Goal: Task Accomplishment & Management: Complete application form

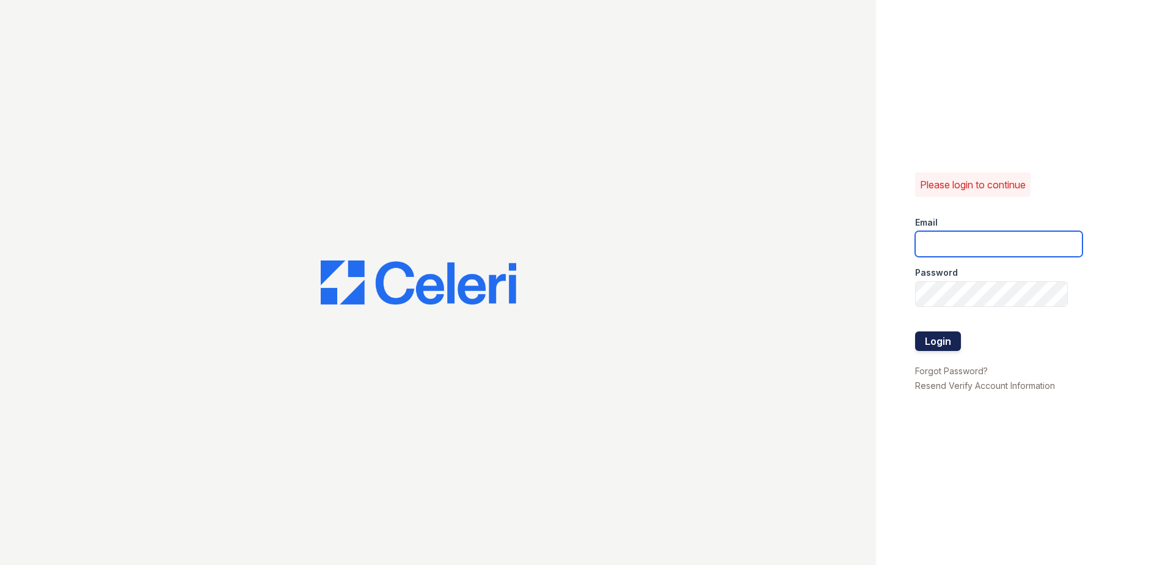
type input "[EMAIL_ADDRESS][DOMAIN_NAME]"
click at [927, 343] on button "Login" at bounding box center [938, 341] width 46 height 20
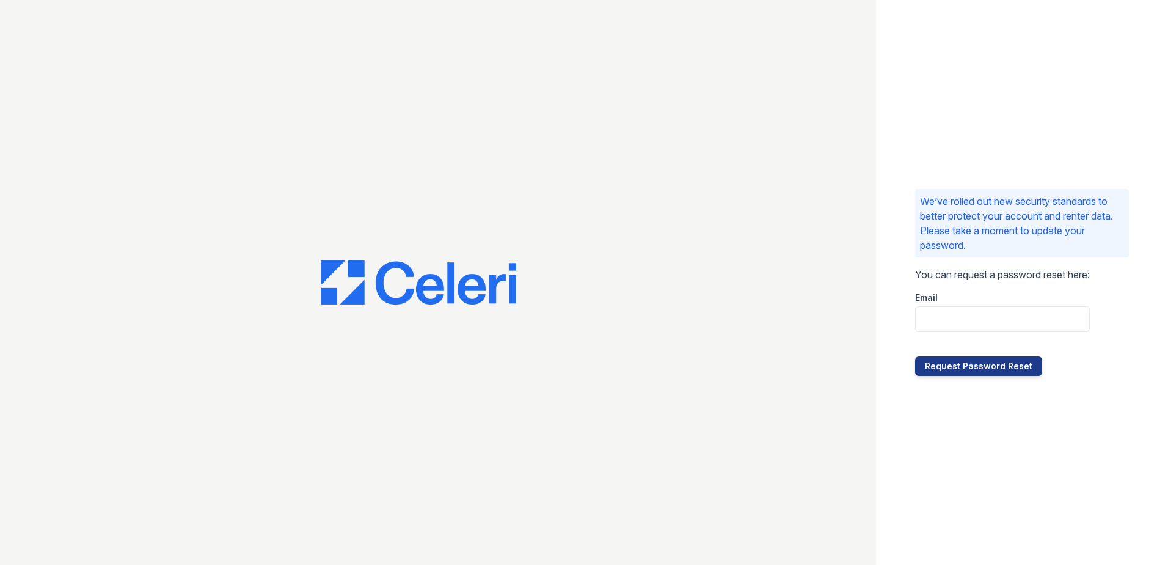
click at [986, 333] on div at bounding box center [1002, 344] width 175 height 24
click at [986, 318] on input "email" at bounding box center [1002, 319] width 175 height 26
type input "MReyes@trinity-pm.com"
click at [997, 367] on button "Request Password Reset" at bounding box center [978, 366] width 127 height 20
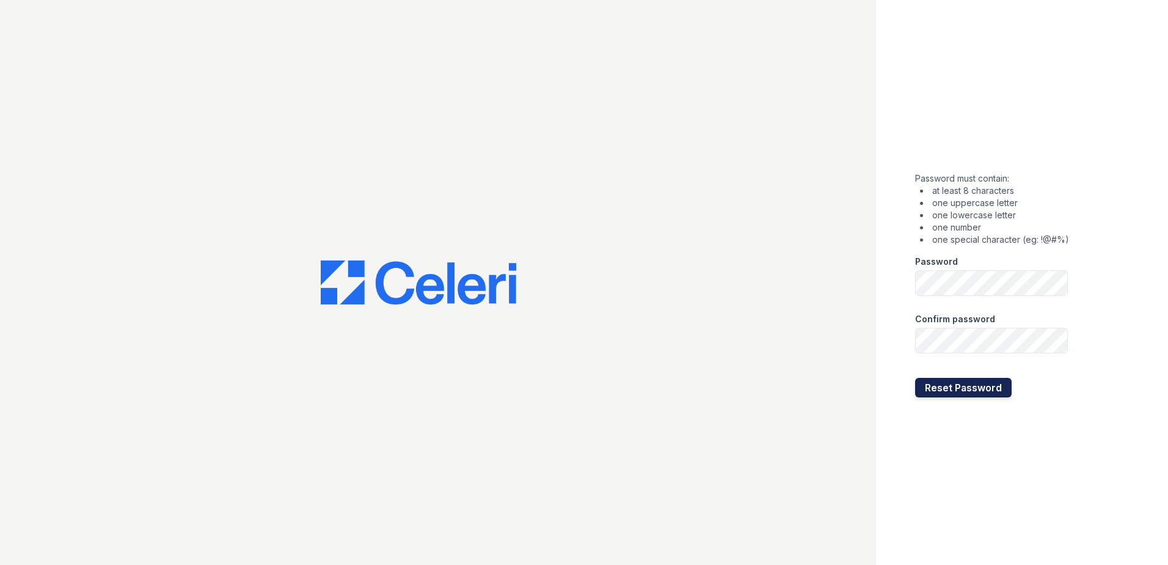
click at [965, 394] on button "Reset Password" at bounding box center [963, 388] width 97 height 20
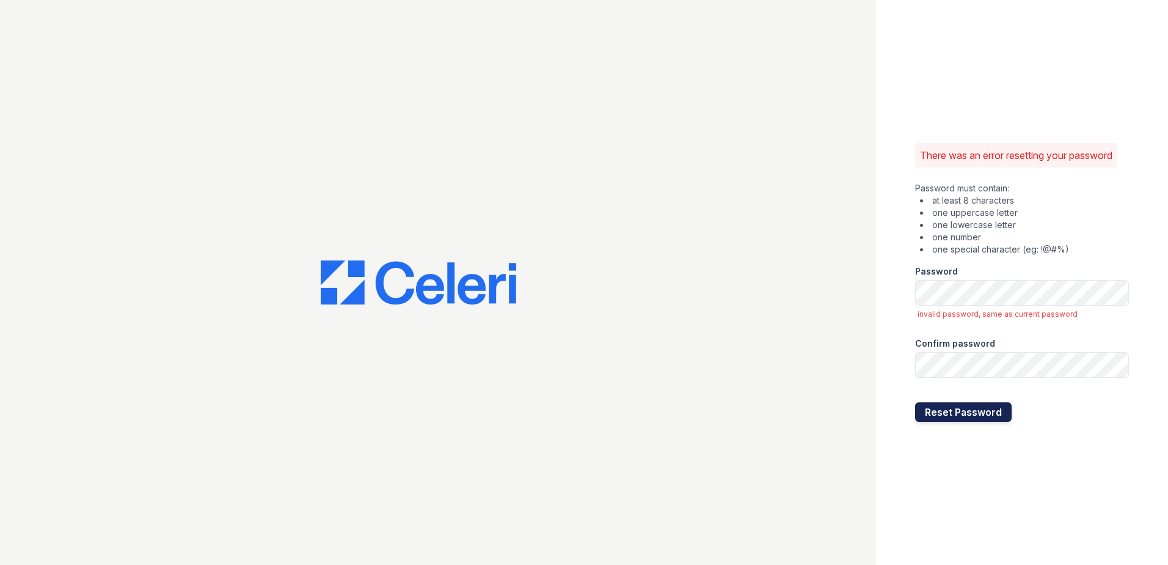
click at [920, 406] on button "Reset Password" at bounding box center [963, 412] width 97 height 20
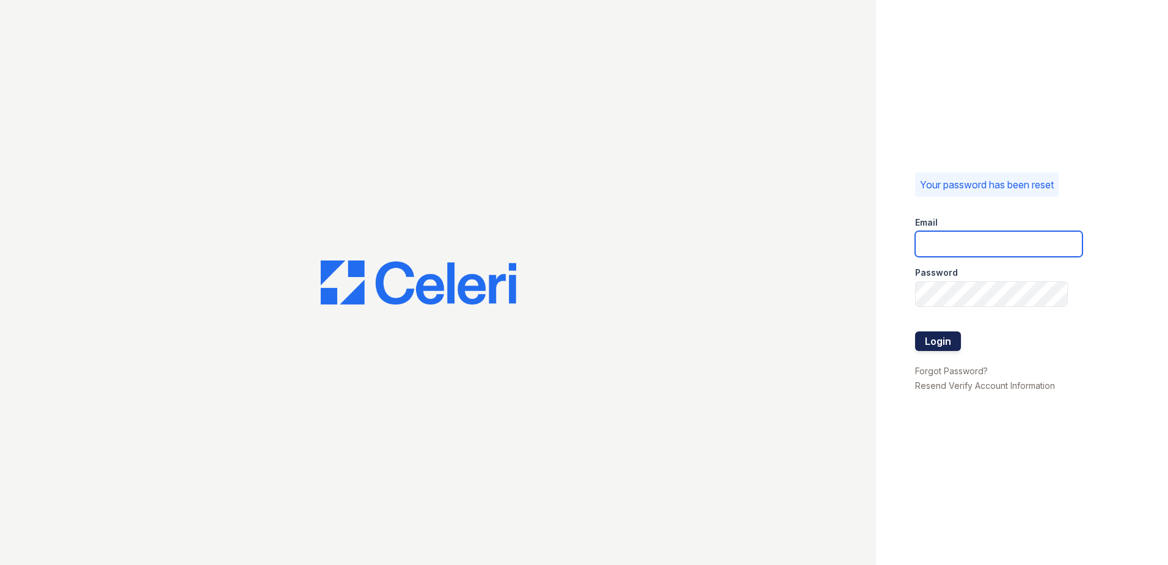
type input "MReyes@trinity-pm.com"
click at [953, 345] on button "Login" at bounding box center [938, 341] width 46 height 20
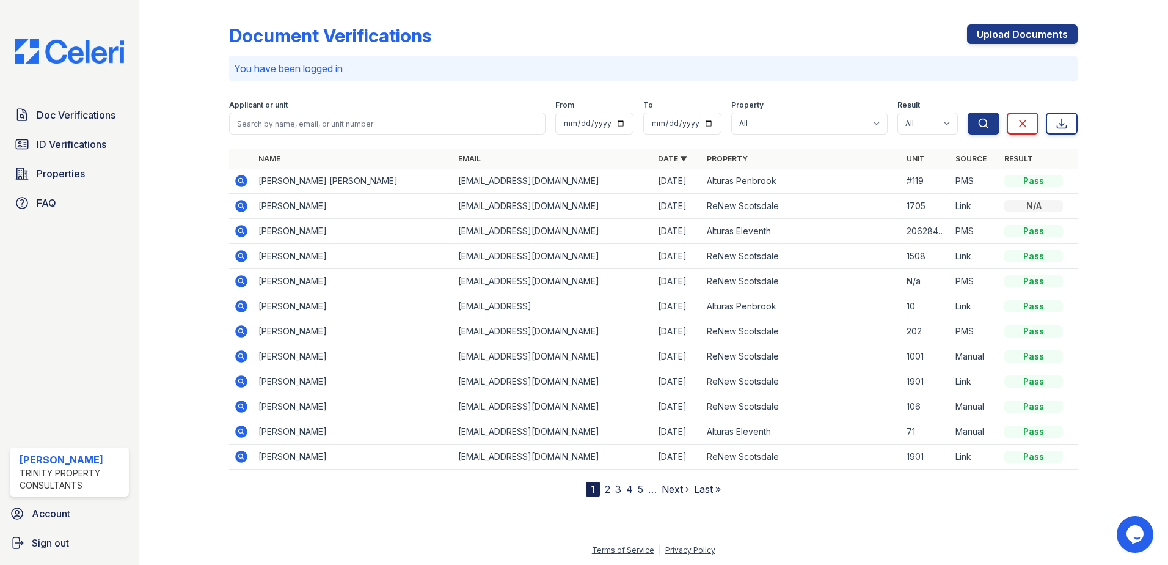
click at [244, 176] on icon at bounding box center [241, 181] width 12 height 12
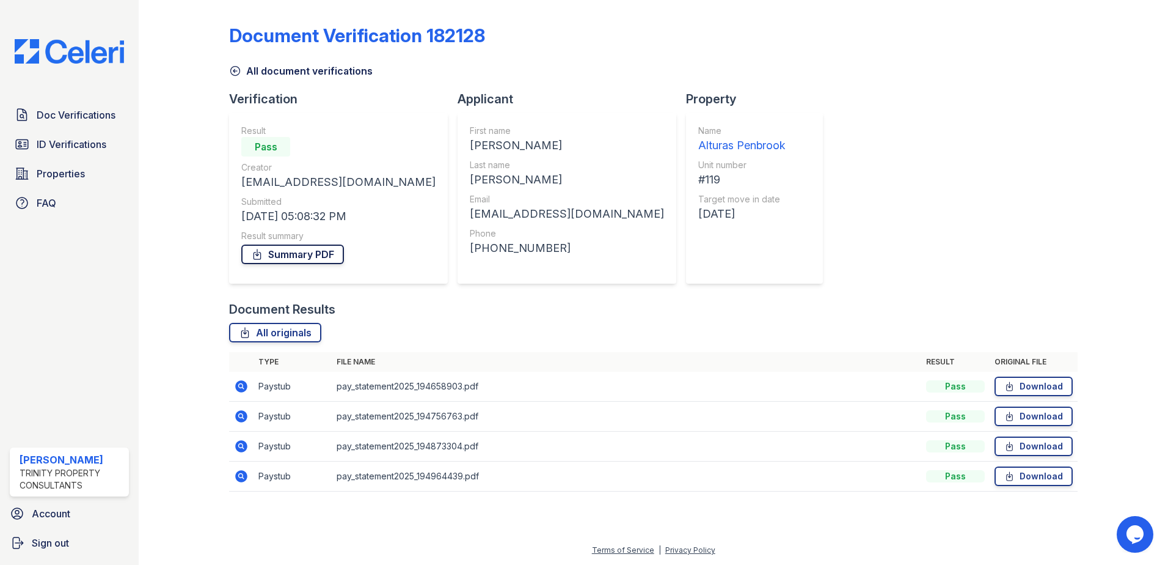
click at [307, 262] on link "Summary PDF" at bounding box center [292, 254] width 103 height 20
click at [104, 116] on span "Doc Verifications" at bounding box center [76, 115] width 79 height 15
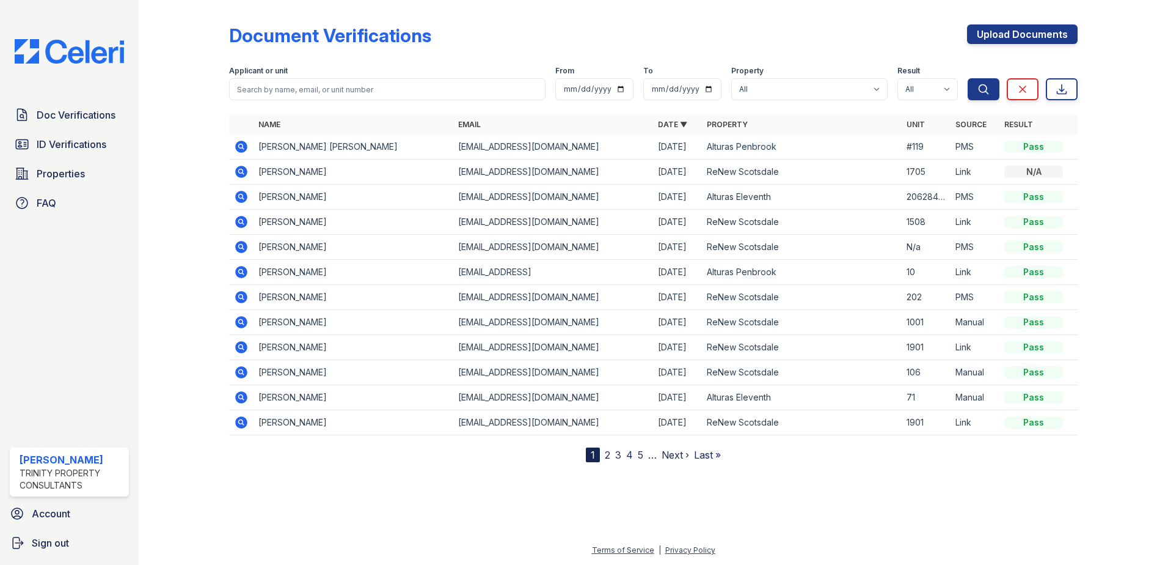
click at [241, 145] on icon at bounding box center [240, 145] width 3 height 3
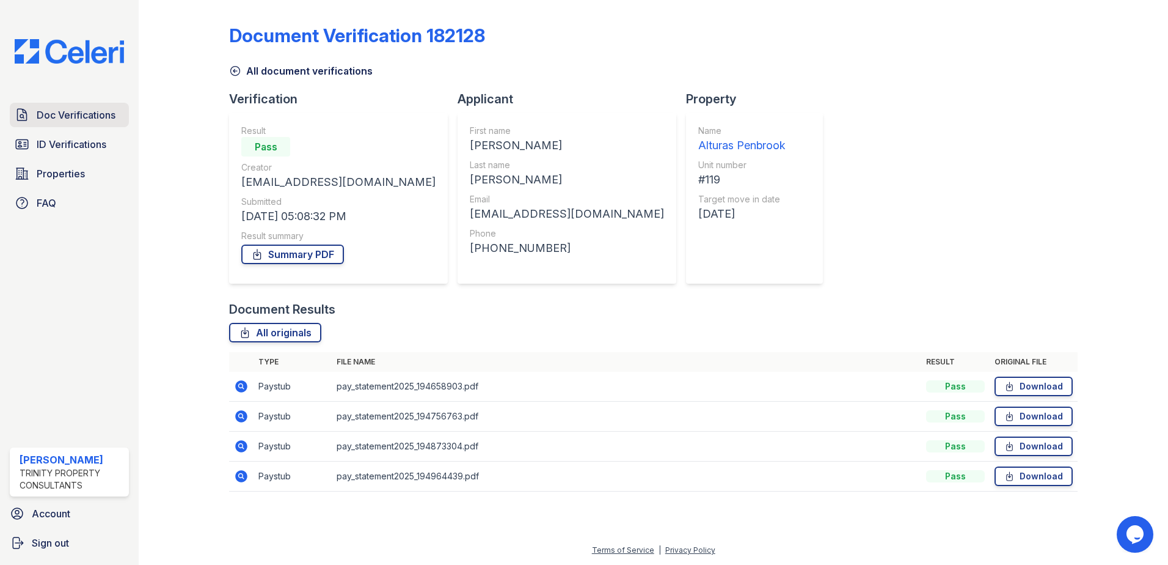
click at [71, 126] on link "Doc Verifications" at bounding box center [69, 115] width 119 height 24
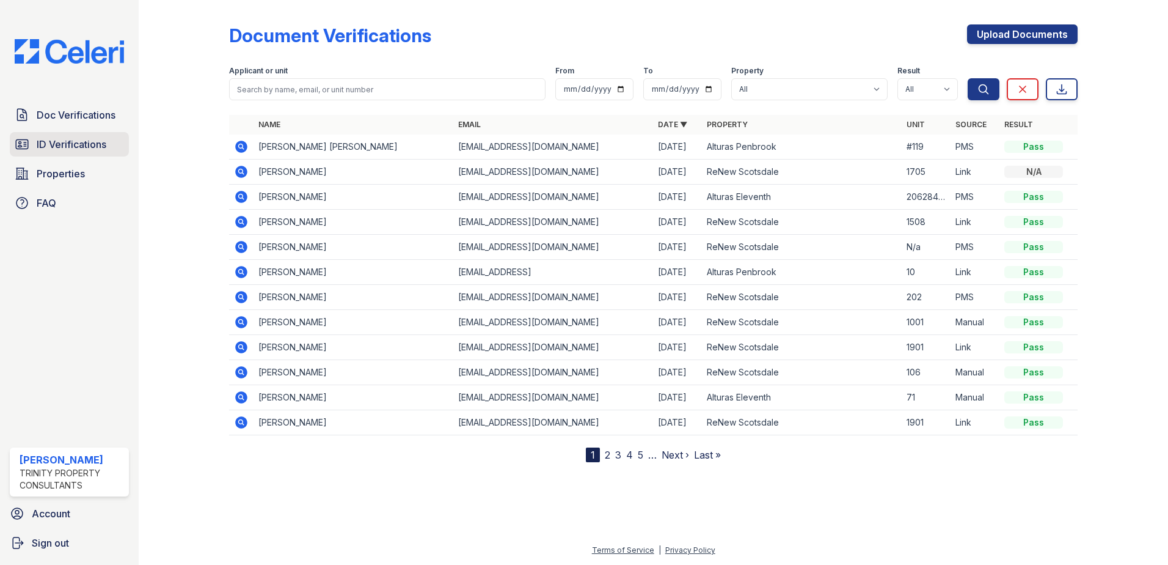
click at [89, 144] on span "ID Verifications" at bounding box center [72, 144] width 70 height 15
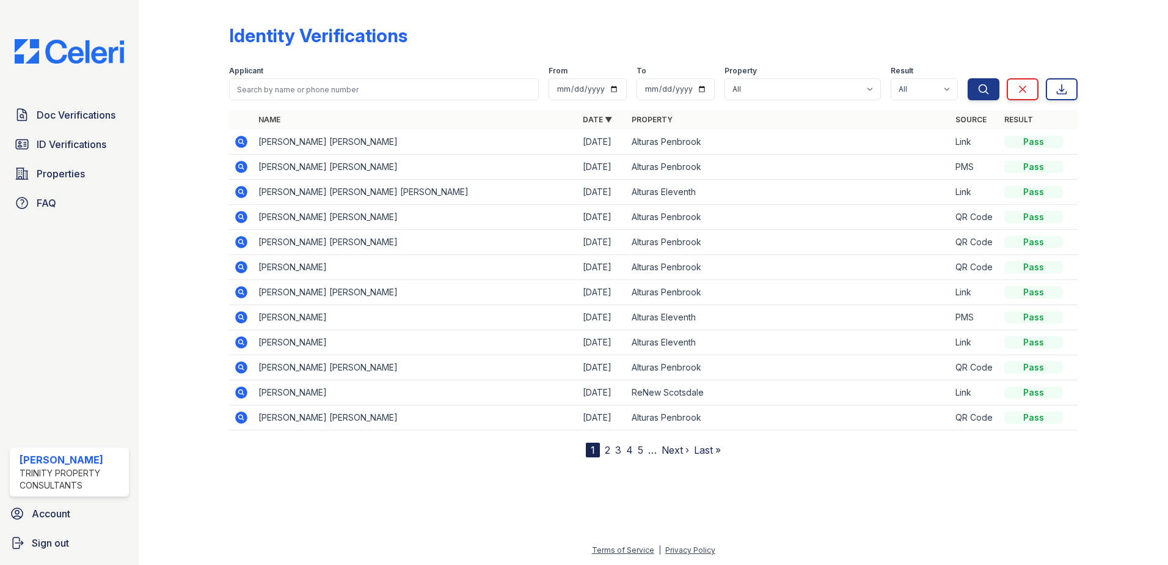
click at [236, 160] on icon at bounding box center [241, 166] width 15 height 15
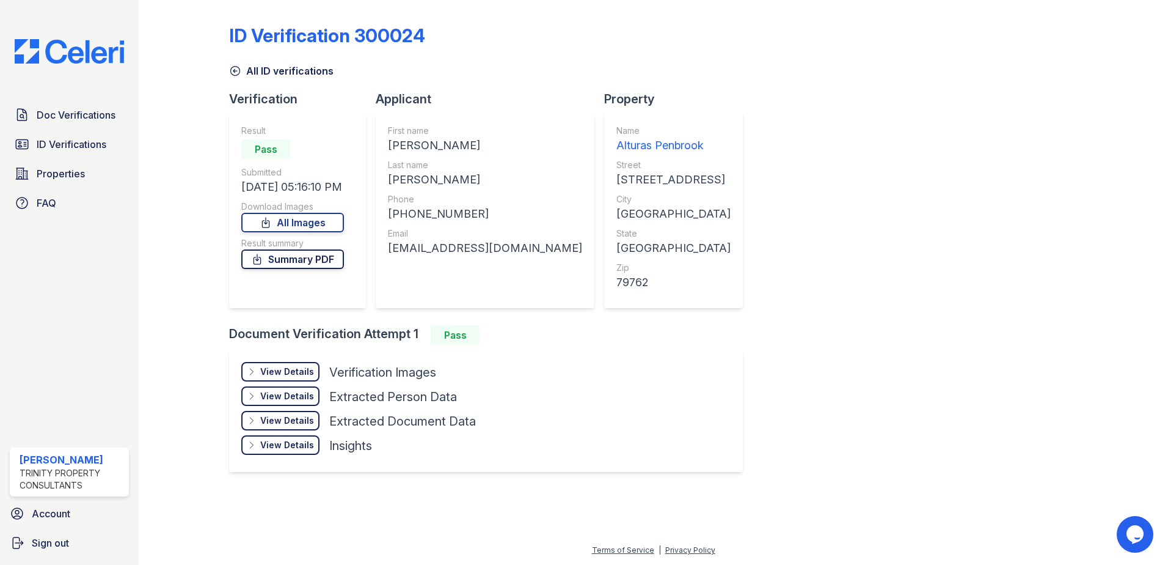
click at [296, 253] on link "Summary PDF" at bounding box center [292, 259] width 103 height 20
click at [67, 144] on span "ID Verifications" at bounding box center [72, 144] width 70 height 15
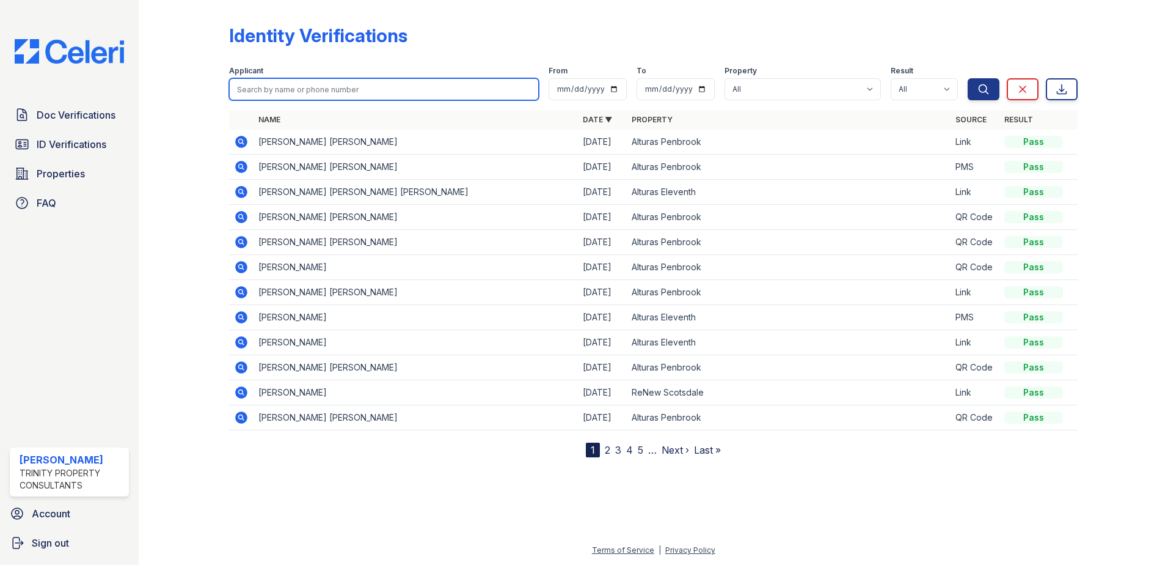
click at [320, 87] on input "search" at bounding box center [384, 89] width 310 height 22
type input "claudio"
click at [968, 78] on button "Search" at bounding box center [984, 89] width 32 height 22
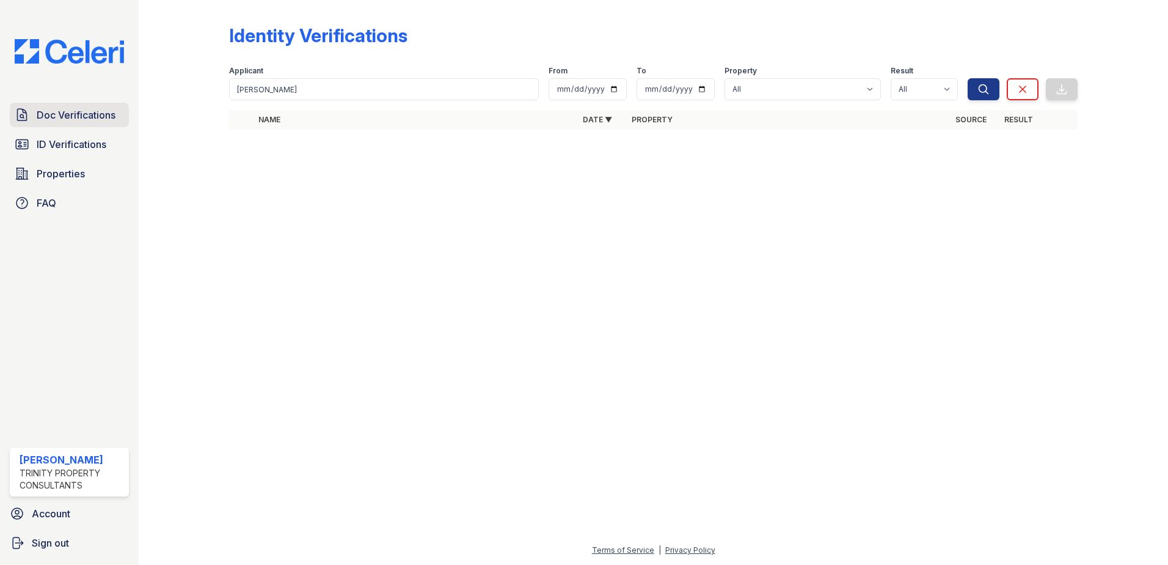
click at [84, 123] on link "Doc Verifications" at bounding box center [69, 115] width 119 height 24
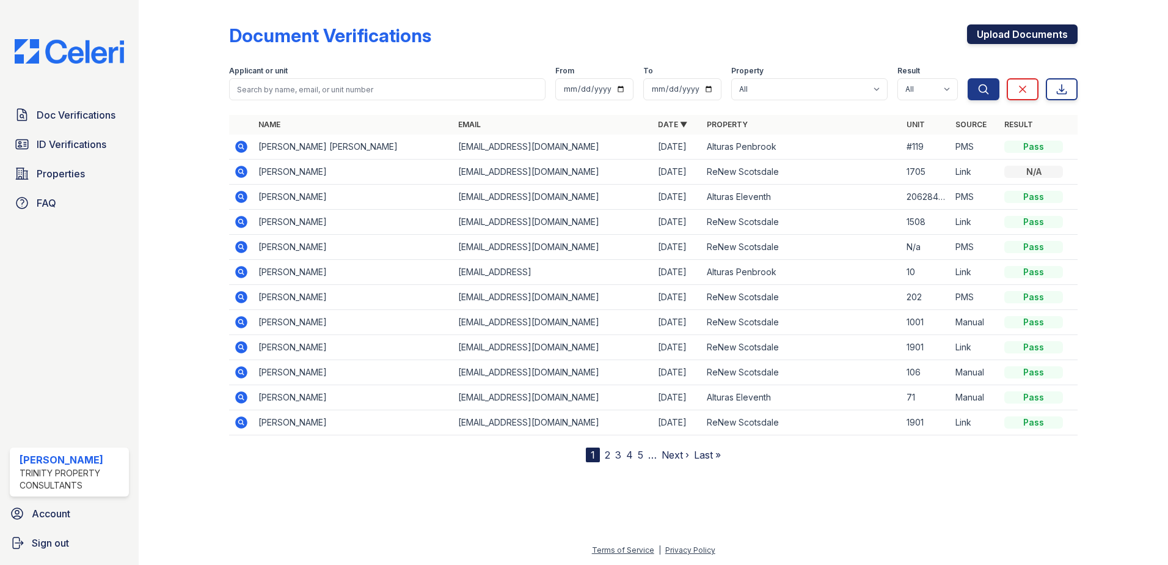
click at [1017, 32] on link "Upload Documents" at bounding box center [1022, 34] width 111 height 20
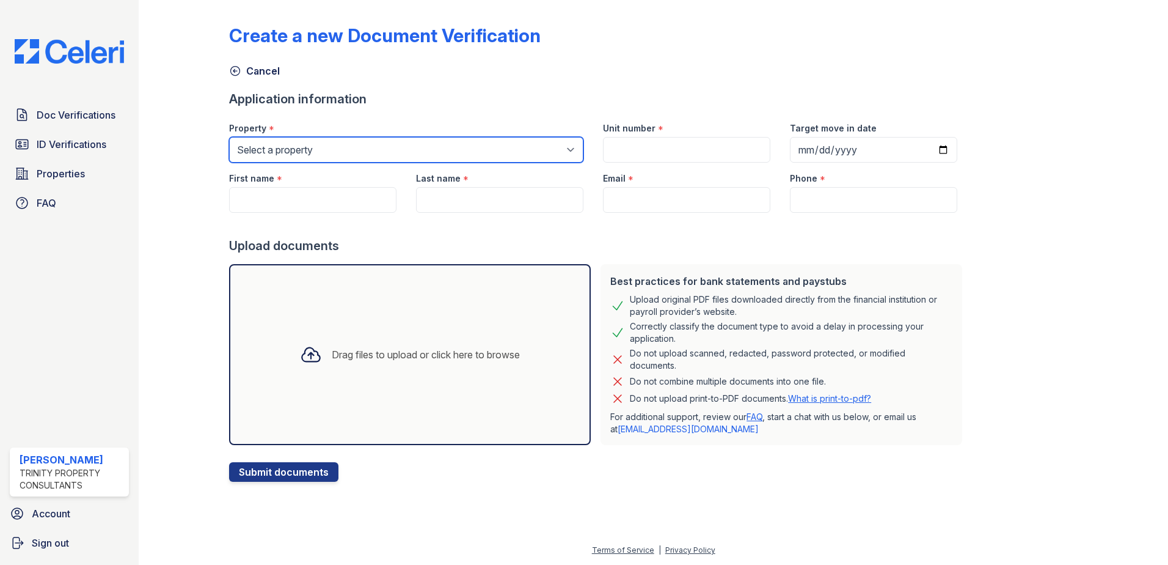
click at [293, 157] on select "Select a property Alturas Eleventh Alturas Penbrook ReNew Scotsdale" at bounding box center [406, 150] width 354 height 26
select select "68"
click at [229, 137] on select "Select a property Alturas Eleventh Alturas Penbrook ReNew Scotsdale" at bounding box center [406, 150] width 354 height 26
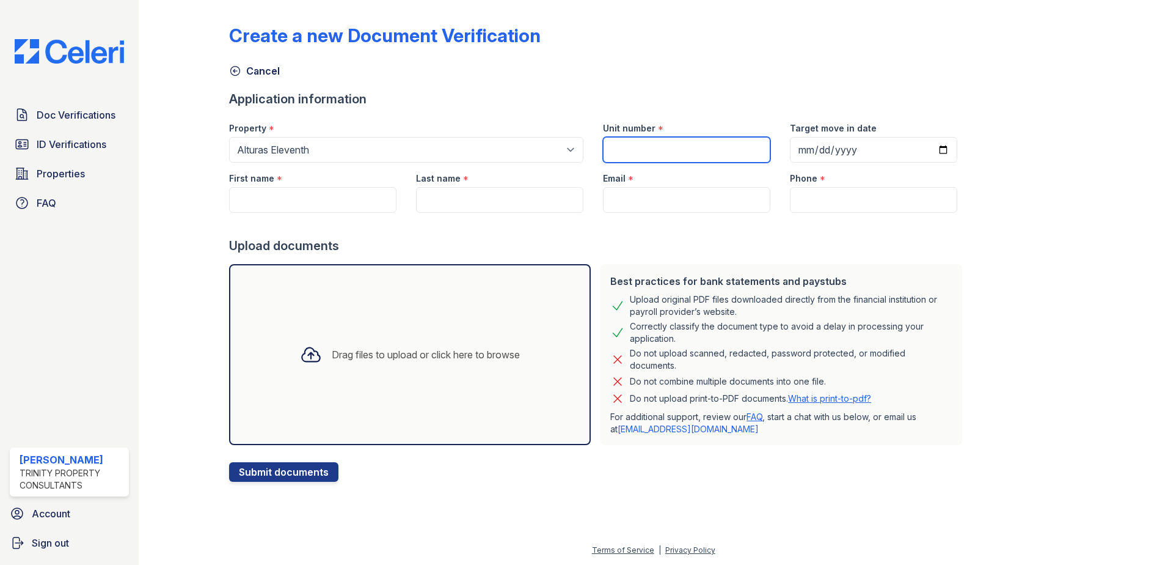
drag, startPoint x: 669, startPoint y: 151, endPoint x: 318, endPoint y: 12, distance: 377.2
click at [669, 150] on input "Unit number" at bounding box center [686, 150] width 167 height 26
type input "53"
click at [928, 150] on input "Target move in date" at bounding box center [873, 150] width 167 height 26
type input "2025-09-02"
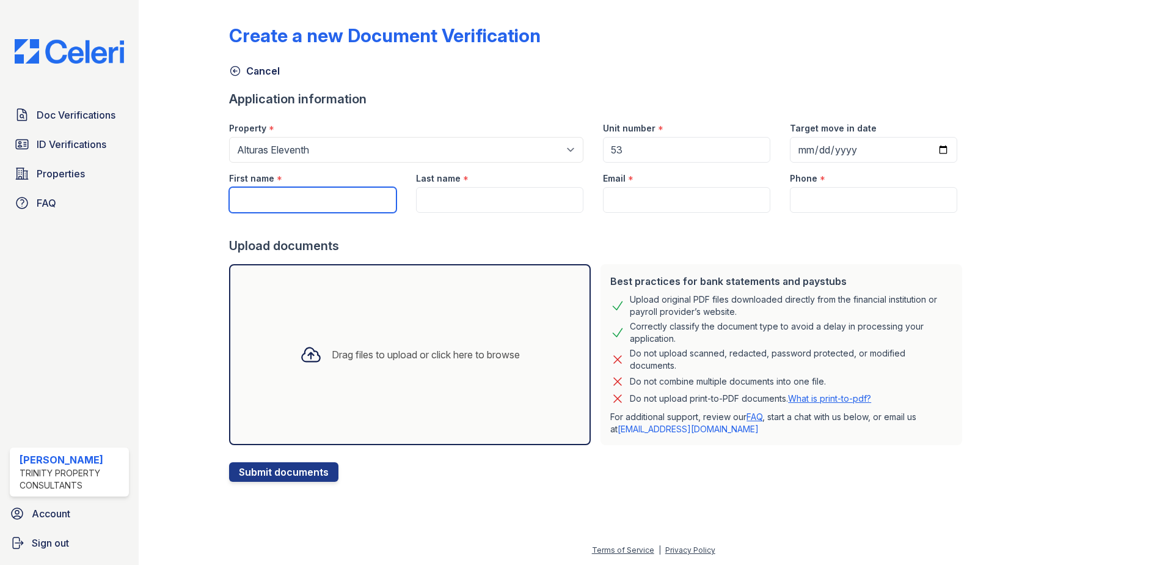
click at [298, 203] on input "First name" at bounding box center [312, 200] width 167 height 26
type input "[PERSON_NAME]"
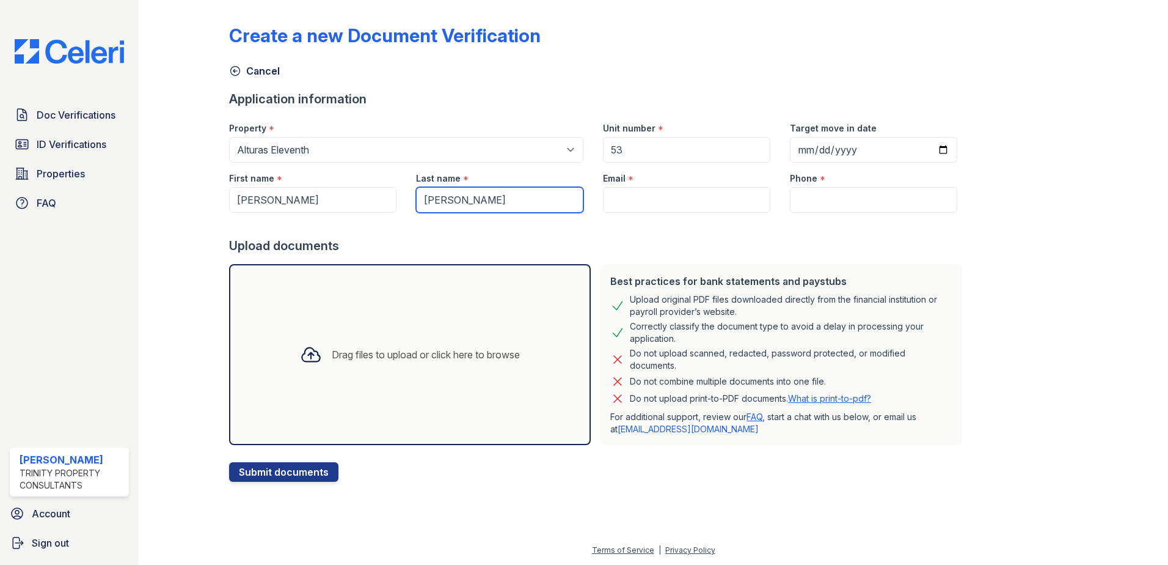
type input "[PERSON_NAME]"
click at [623, 193] on input "Email" at bounding box center [686, 200] width 167 height 26
paste input "[EMAIL_ADDRESS][DOMAIN_NAME]"
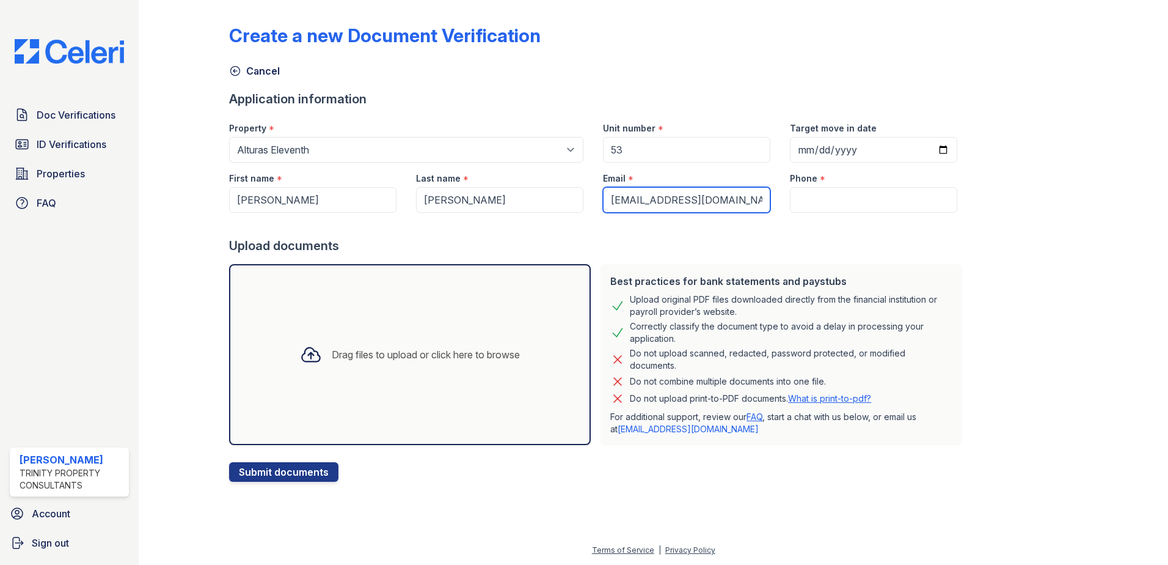
scroll to position [0, 9]
type input "[EMAIL_ADDRESS][DOMAIN_NAME]"
drag, startPoint x: 829, startPoint y: 184, endPoint x: 802, endPoint y: 210, distance: 37.6
paste input "(432) 967-6013"
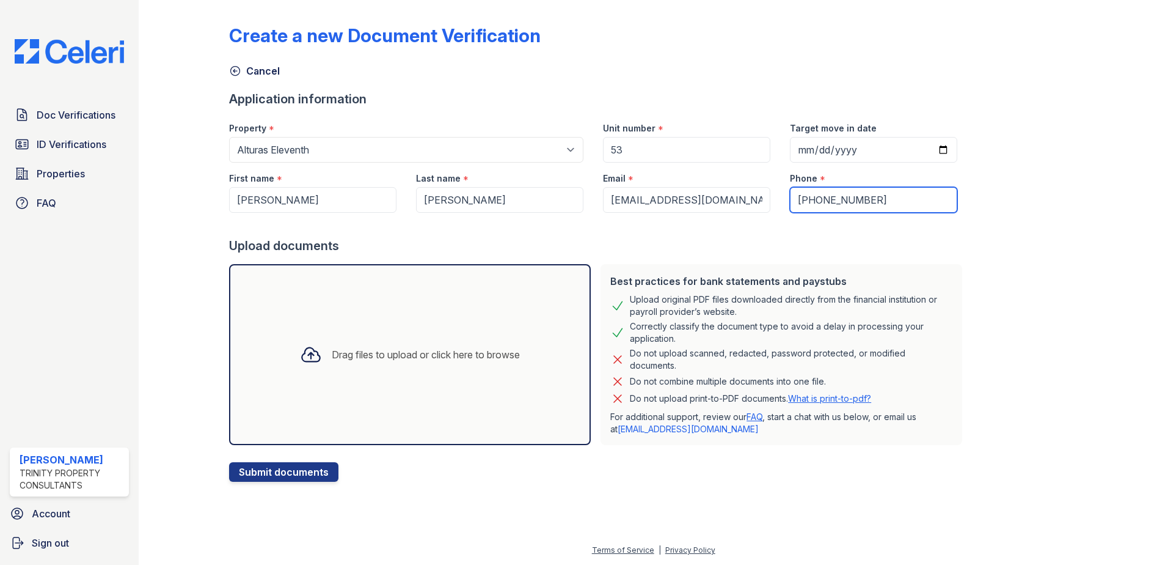
type input "(432) 967-6013"
click at [483, 384] on div "Drag files to upload or click here to browse" at bounding box center [410, 354] width 362 height 181
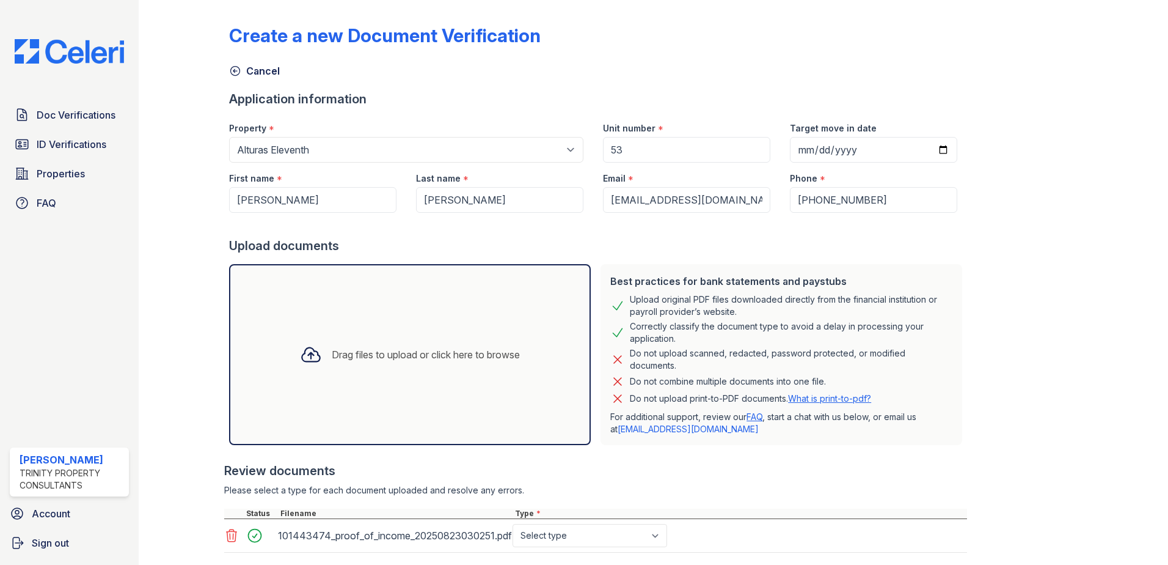
click at [414, 354] on div "Drag files to upload or click here to browse" at bounding box center [426, 354] width 188 height 15
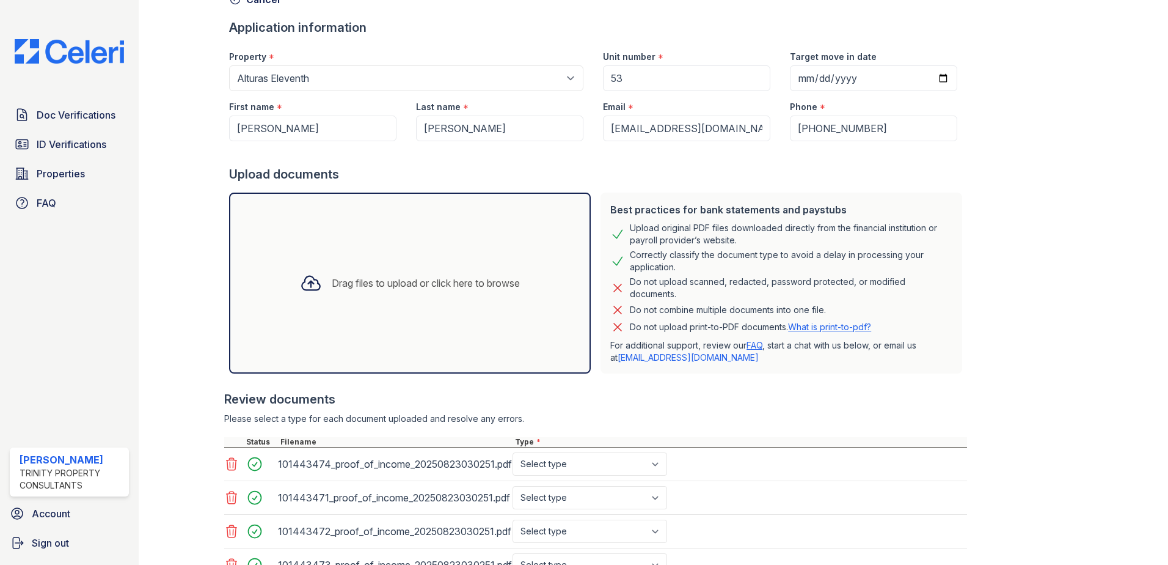
scroll to position [183, 0]
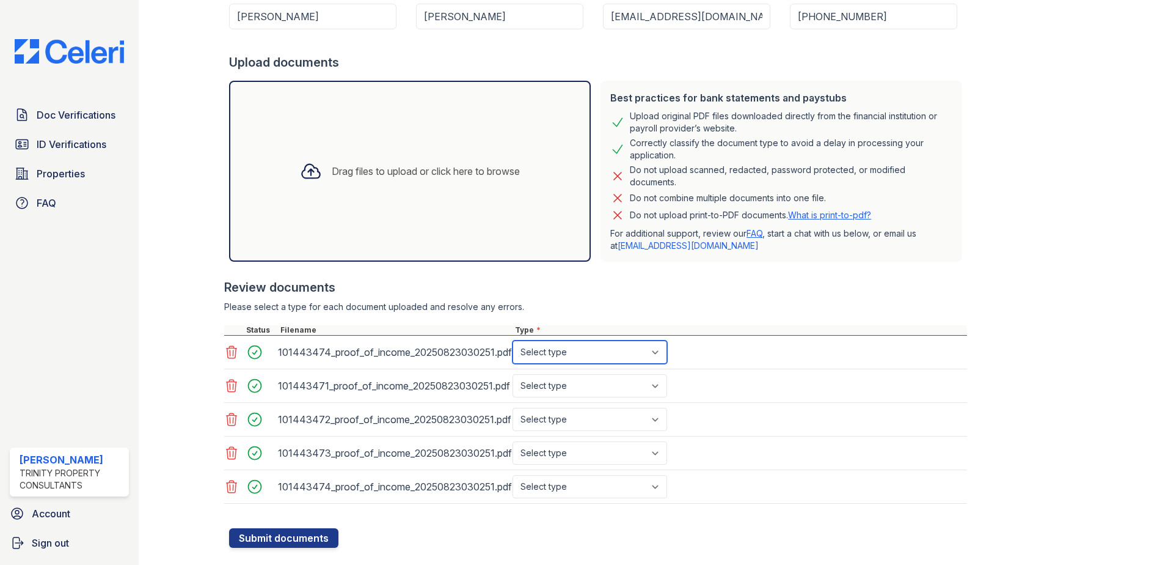
click at [560, 346] on select "Select type Paystub Bank Statement Offer Letter Tax Documents Benefit Award Let…" at bounding box center [590, 351] width 155 height 23
select select "paystub"
click at [513, 340] on select "Select type Paystub Bank Statement Offer Letter Tax Documents Benefit Award Let…" at bounding box center [590, 351] width 155 height 23
click at [602, 379] on select "Select type Paystub Bank Statement Offer Letter Tax Documents Benefit Award Let…" at bounding box center [590, 385] width 155 height 23
select select "paystub"
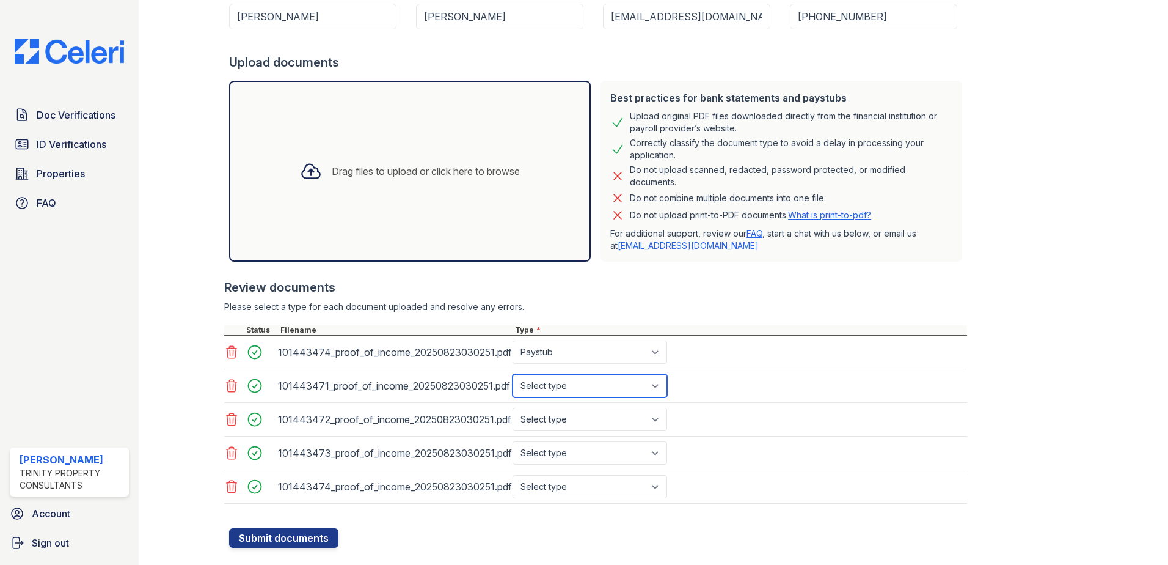
click at [513, 374] on select "Select type Paystub Bank Statement Offer Letter Tax Documents Benefit Award Let…" at bounding box center [590, 385] width 155 height 23
click at [587, 423] on select "Select type Paystub Bank Statement Offer Letter Tax Documents Benefit Award Let…" at bounding box center [590, 419] width 155 height 23
select select "paystub"
click at [513, 408] on select "Select type Paystub Bank Statement Offer Letter Tax Documents Benefit Award Let…" at bounding box center [590, 419] width 155 height 23
click at [581, 455] on select "Select type Paystub Bank Statement Offer Letter Tax Documents Benefit Award Let…" at bounding box center [590, 452] width 155 height 23
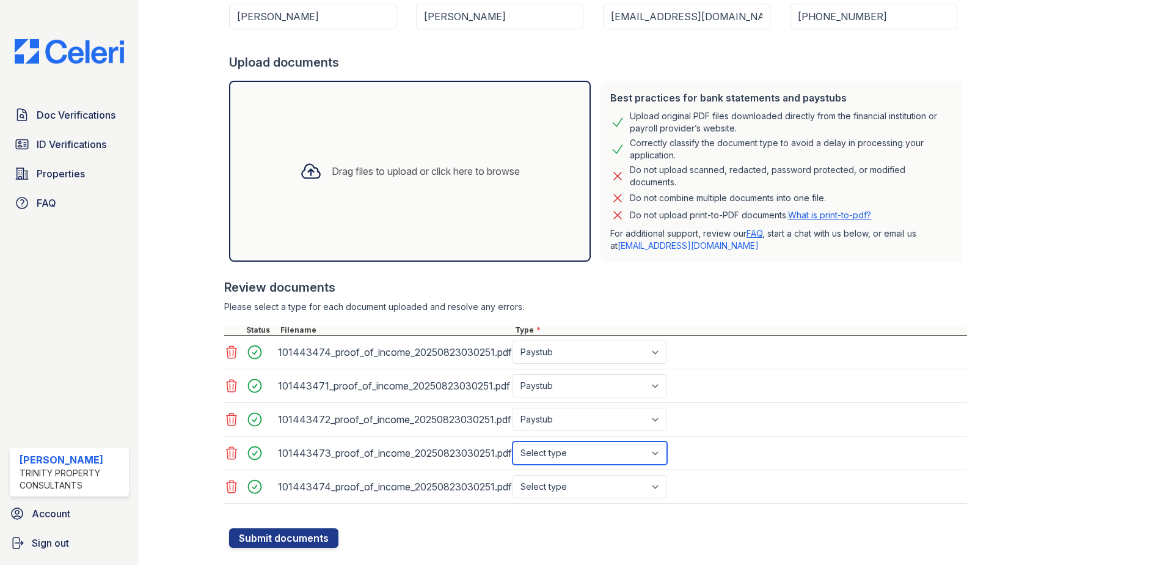
select select "paystub"
click at [513, 441] on select "Select type Paystub Bank Statement Offer Letter Tax Documents Benefit Award Let…" at bounding box center [590, 452] width 155 height 23
click at [597, 485] on select "Select type Paystub Bank Statement Offer Letter Tax Documents Benefit Award Let…" at bounding box center [590, 486] width 155 height 23
select select "paystub"
click at [513, 475] on select "Select type Paystub Bank Statement Offer Letter Tax Documents Benefit Award Let…" at bounding box center [590, 486] width 155 height 23
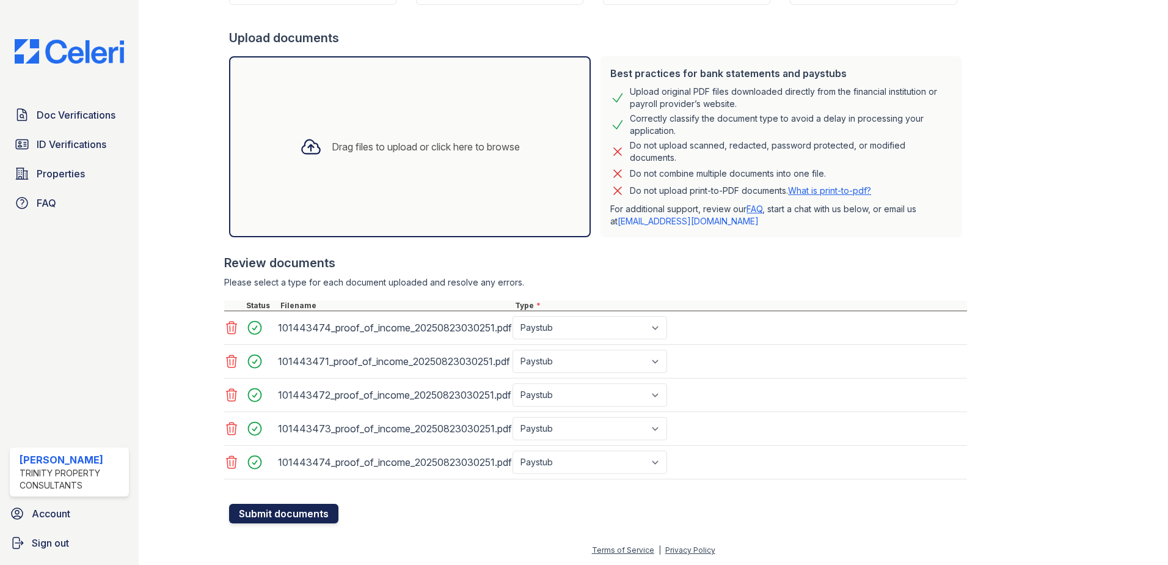
click at [268, 510] on button "Submit documents" at bounding box center [283, 514] width 109 height 20
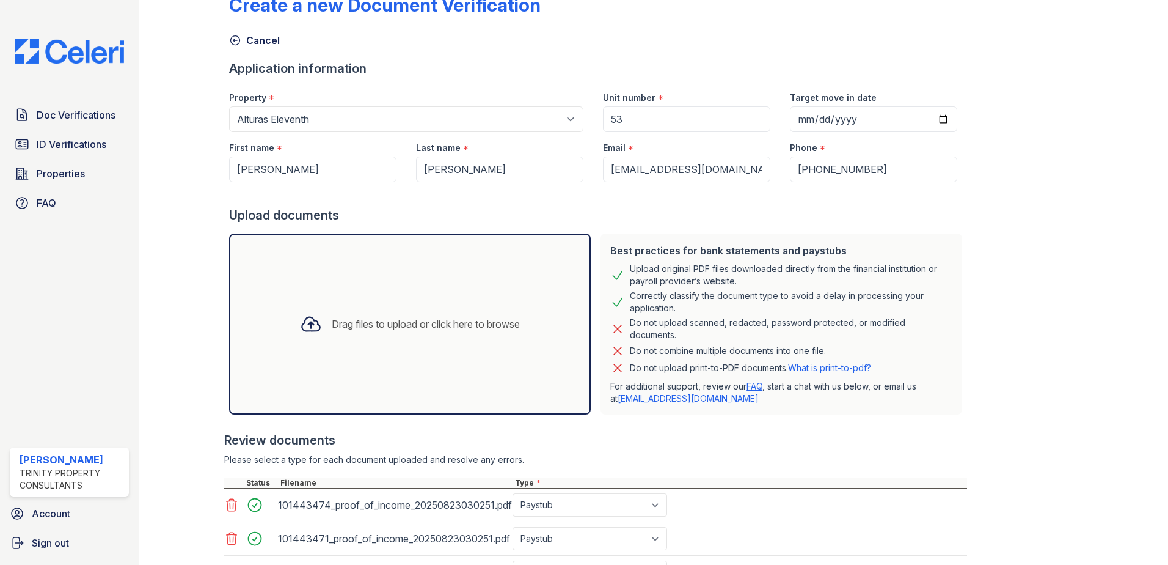
scroll to position [0, 0]
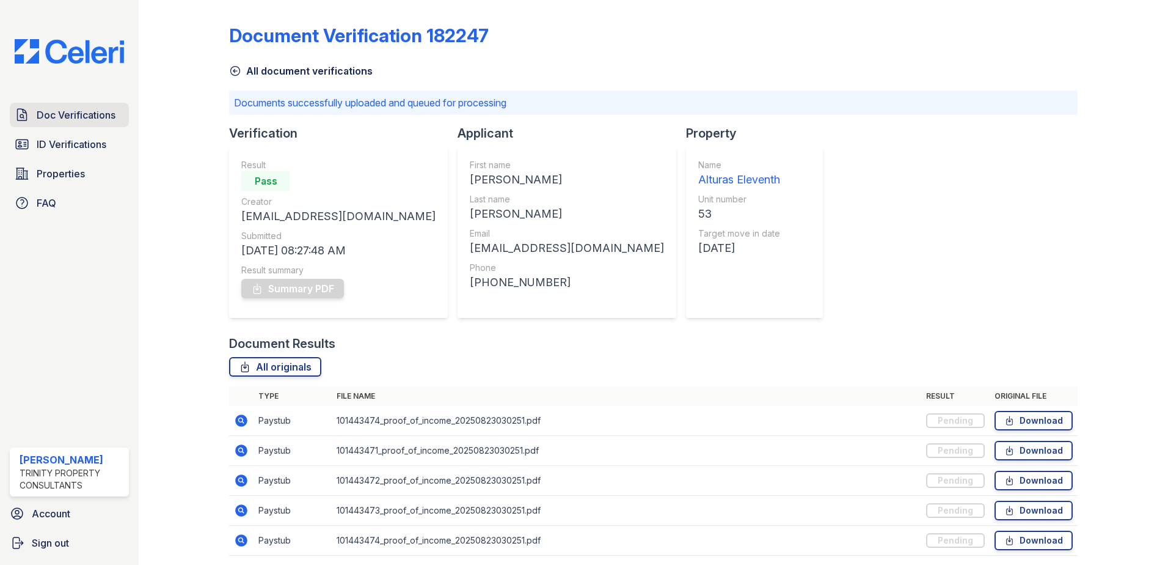
click at [86, 124] on link "Doc Verifications" at bounding box center [69, 115] width 119 height 24
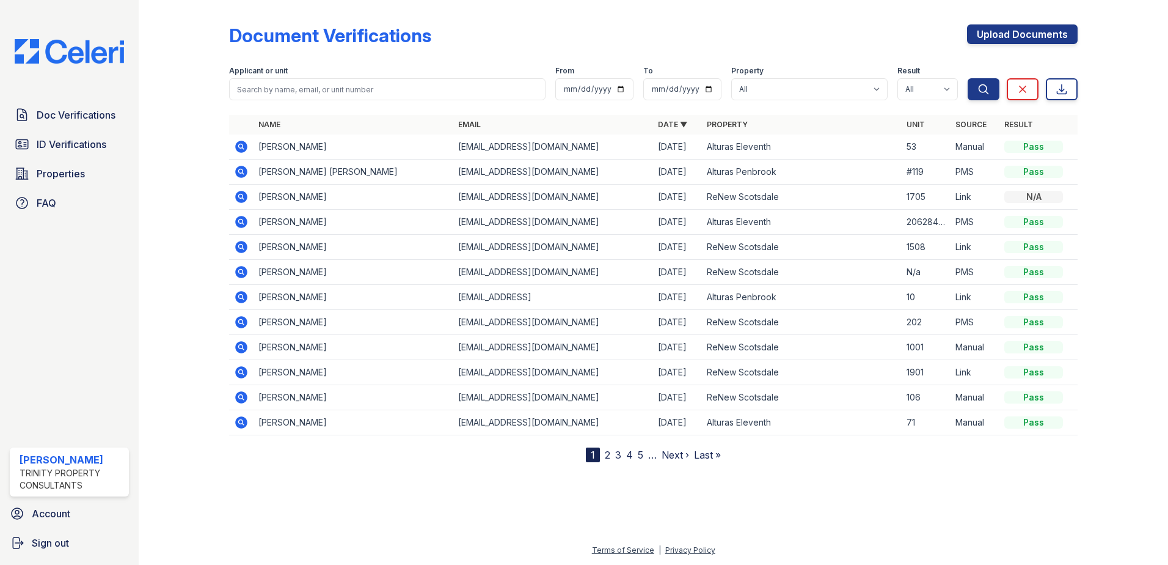
click at [240, 139] on td at bounding box center [241, 146] width 24 height 25
click at [241, 144] on icon at bounding box center [241, 146] width 15 height 15
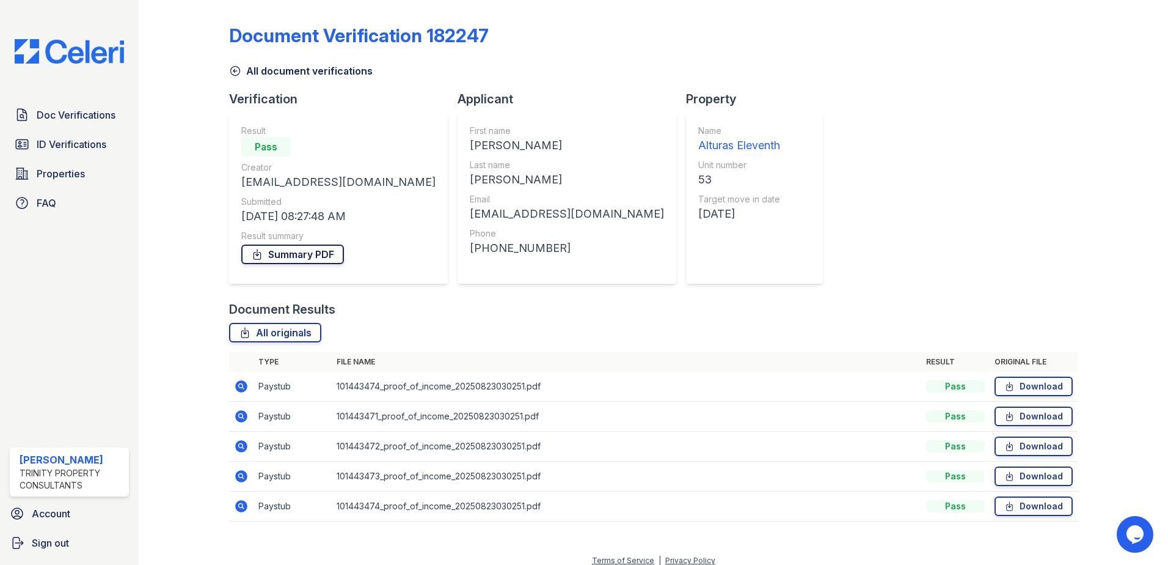
click at [306, 260] on link "Summary PDF" at bounding box center [292, 254] width 103 height 20
